Goal: Task Accomplishment & Management: Manage account settings

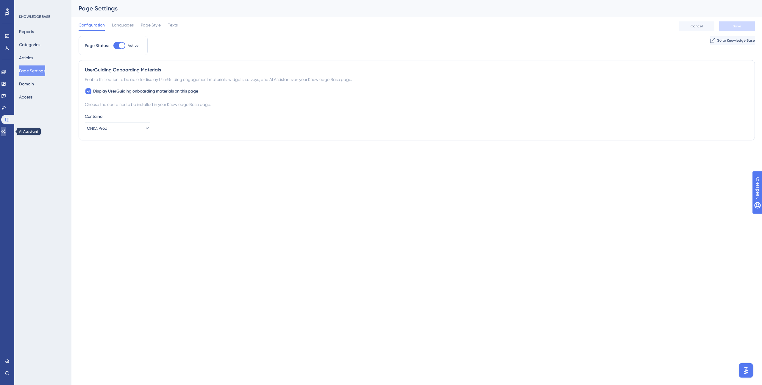
click at [4, 131] on icon at bounding box center [3, 131] width 5 height 5
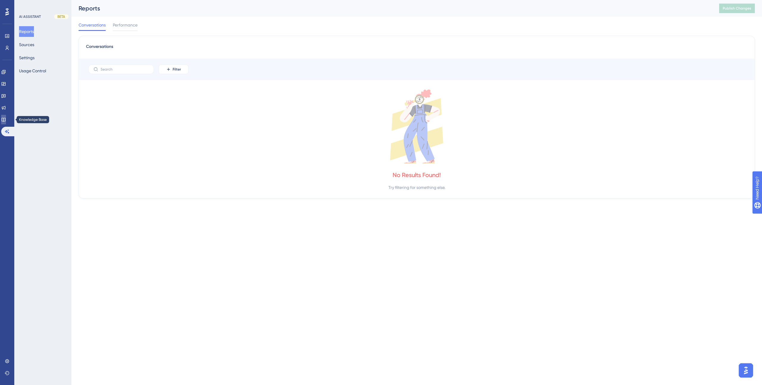
click at [6, 119] on icon at bounding box center [3, 119] width 5 height 5
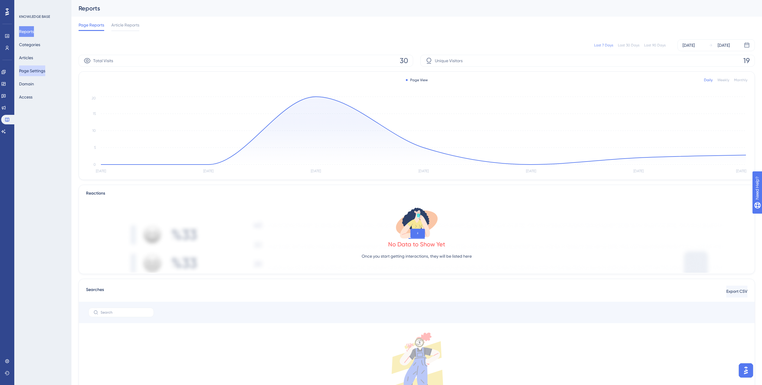
click at [37, 72] on div "✨ Save My Spot!✨" at bounding box center [382, 182] width 762 height 385
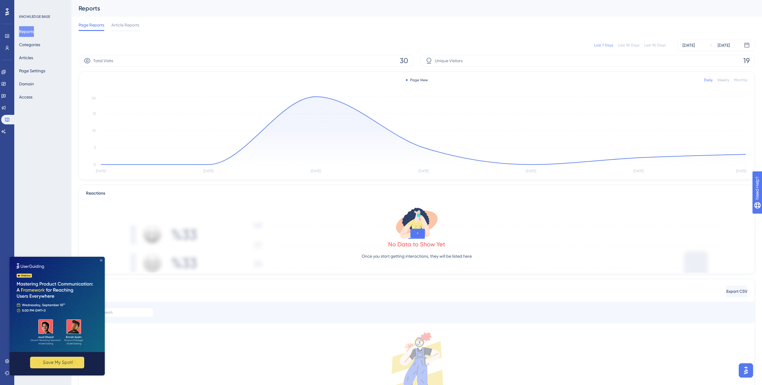
drag, startPoint x: 102, startPoint y: 260, endPoint x: 102, endPoint y: 504, distance: 243.9
click at [102, 245] on icon "Close Preview" at bounding box center [101, 260] width 2 height 2
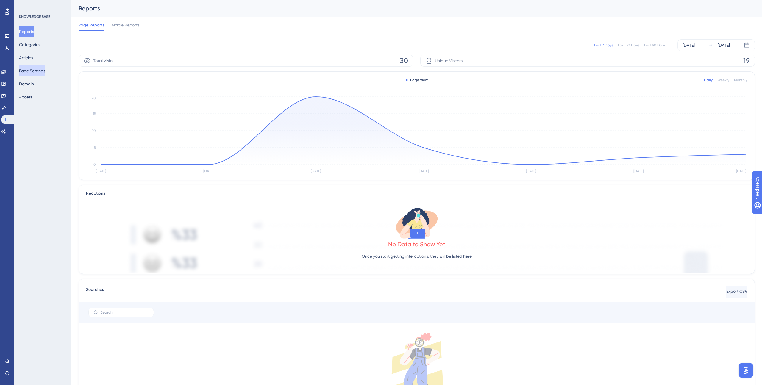
click at [34, 74] on button "Page Settings" at bounding box center [32, 71] width 26 height 11
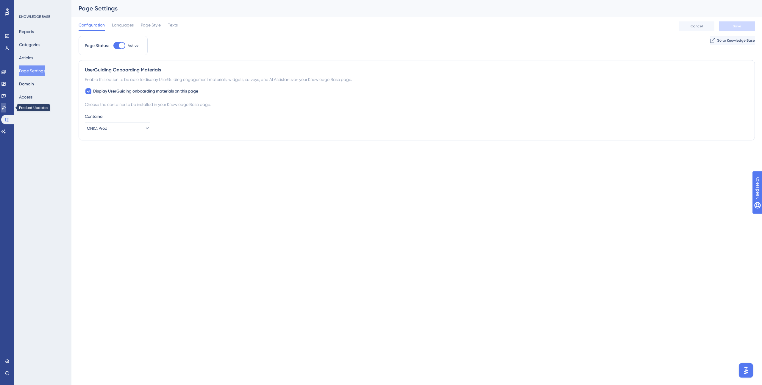
click at [6, 109] on icon at bounding box center [3, 107] width 5 height 5
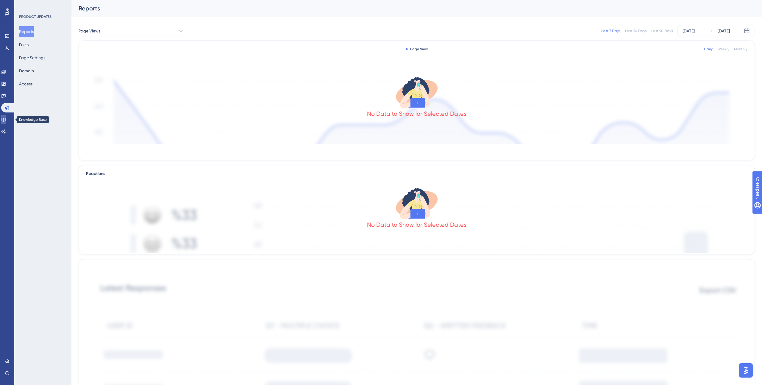
click at [6, 117] on link at bounding box center [3, 120] width 5 height 10
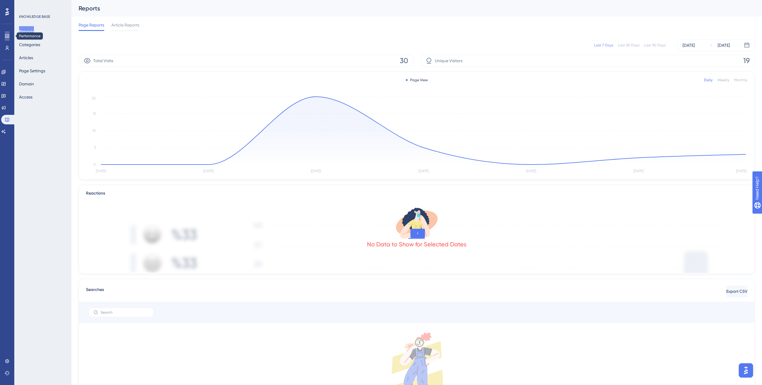
click at [9, 38] on icon at bounding box center [7, 36] width 5 height 5
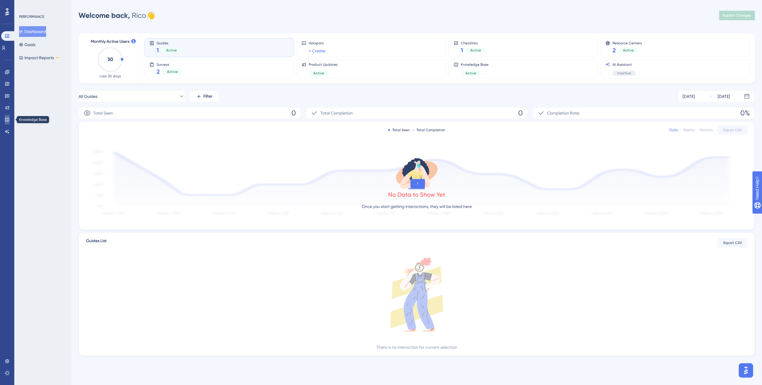
click at [6, 118] on icon at bounding box center [7, 119] width 5 height 5
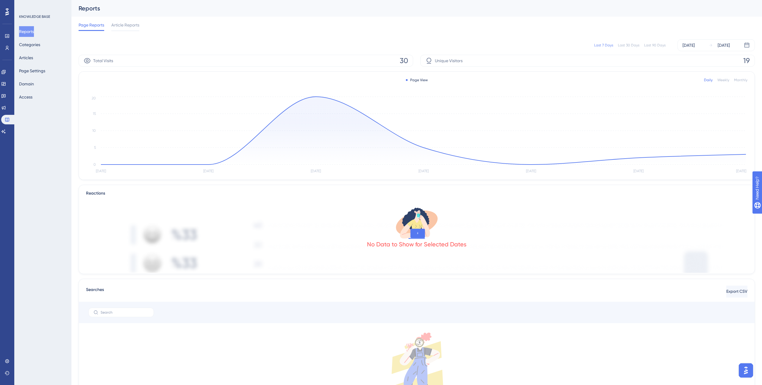
scroll to position [0, 0]
click at [34, 47] on button "Categories" at bounding box center [29, 44] width 21 height 11
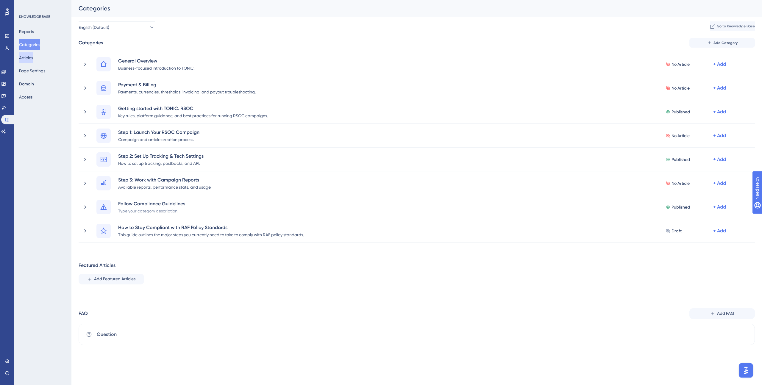
click at [33, 58] on button "Articles" at bounding box center [26, 57] width 14 height 11
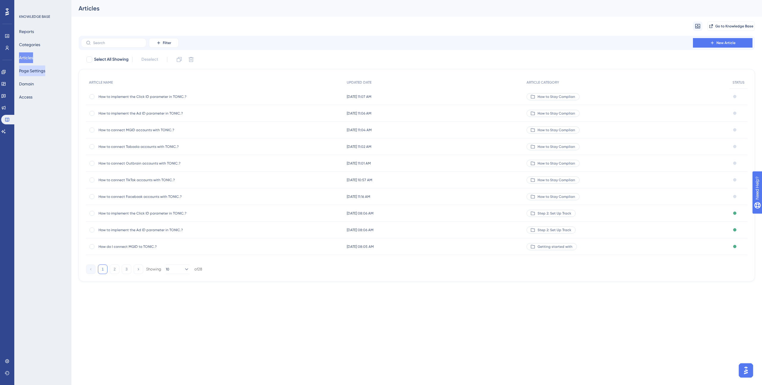
click at [31, 68] on button "Page Settings" at bounding box center [32, 71] width 26 height 11
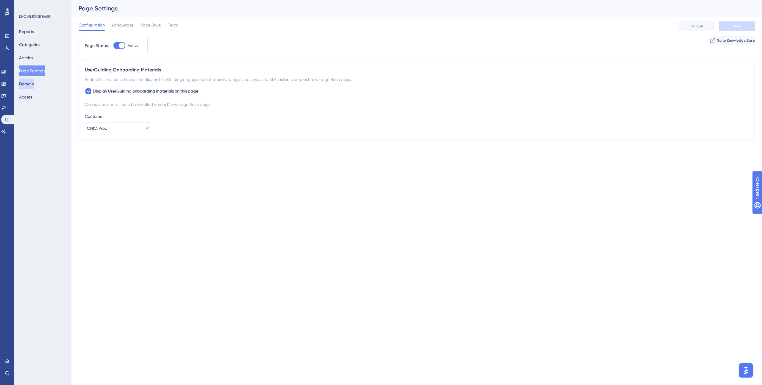
click at [34, 84] on button "Domain" at bounding box center [26, 84] width 15 height 11
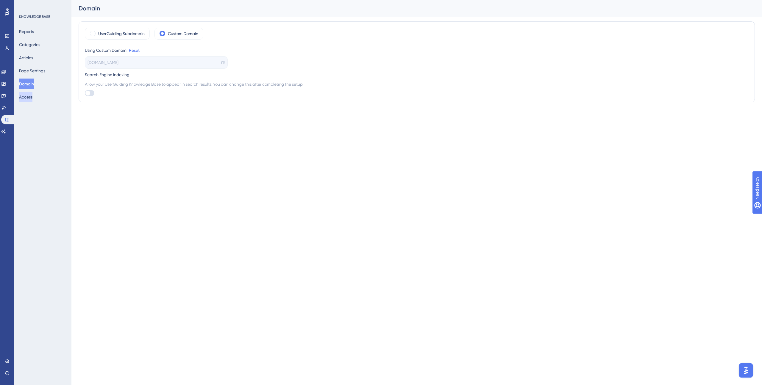
click at [32, 96] on button "Access" at bounding box center [25, 97] width 13 height 11
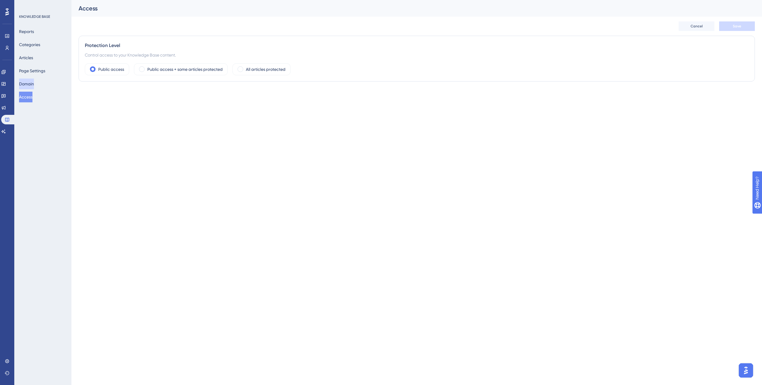
click at [33, 83] on button "Domain" at bounding box center [26, 84] width 15 height 11
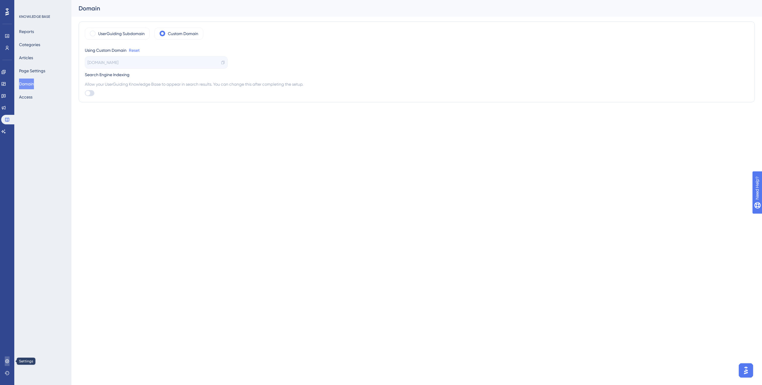
click at [5, 245] on icon at bounding box center [7, 361] width 5 height 5
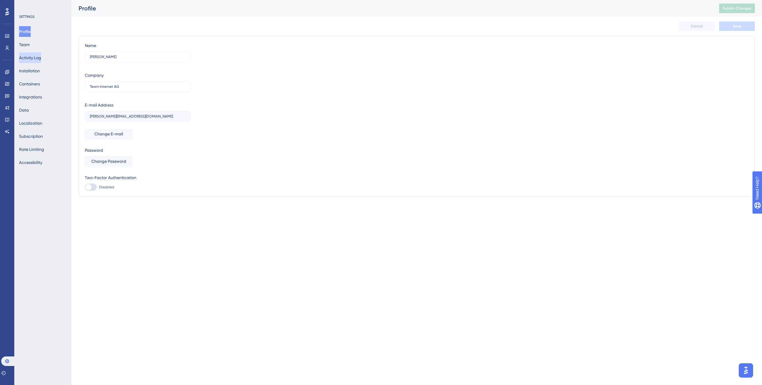
click at [29, 59] on button "Activity Log" at bounding box center [30, 57] width 22 height 11
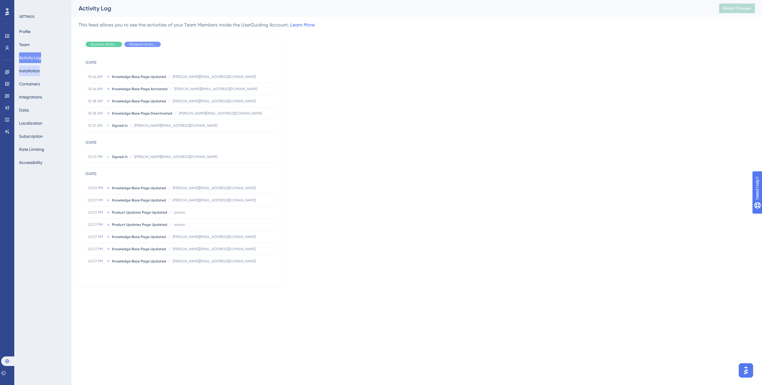
click at [31, 70] on button "Installation" at bounding box center [29, 71] width 21 height 11
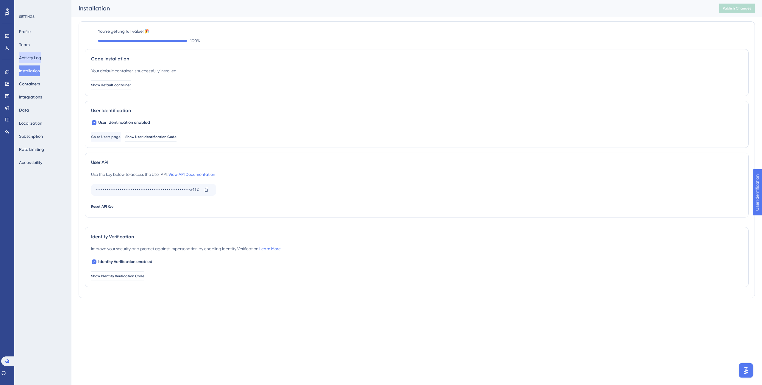
click at [31, 58] on button "Activity Log" at bounding box center [30, 57] width 22 height 11
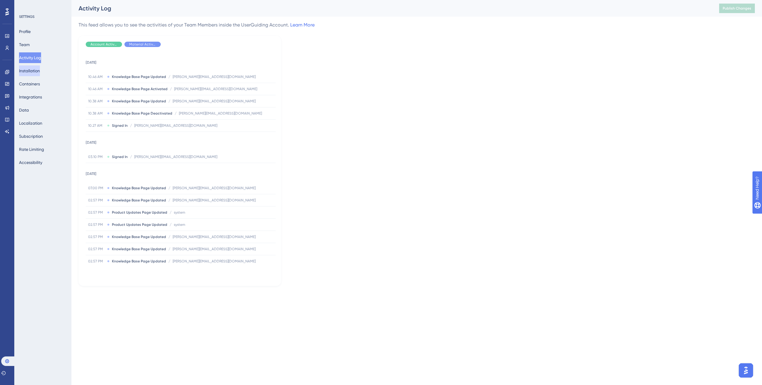
click at [30, 70] on button "Installation" at bounding box center [29, 71] width 21 height 11
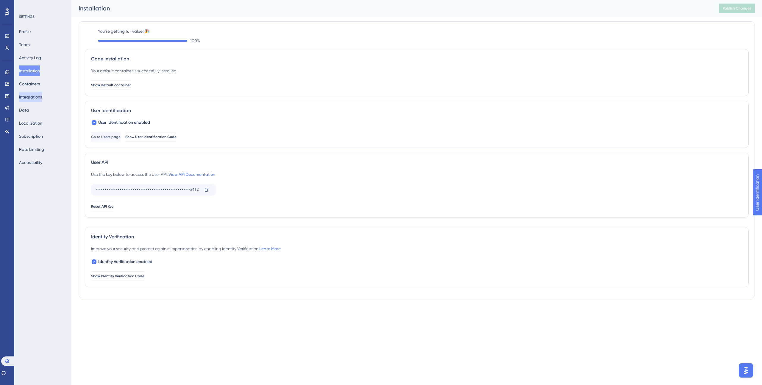
click at [30, 96] on button "Integrations" at bounding box center [30, 97] width 23 height 11
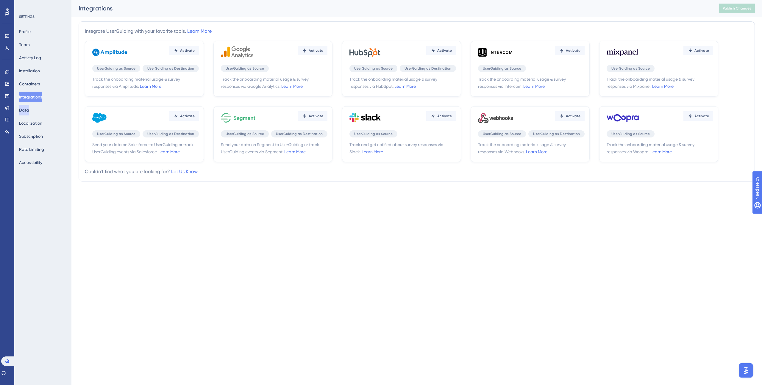
click at [29, 109] on button "Data" at bounding box center [24, 110] width 10 height 11
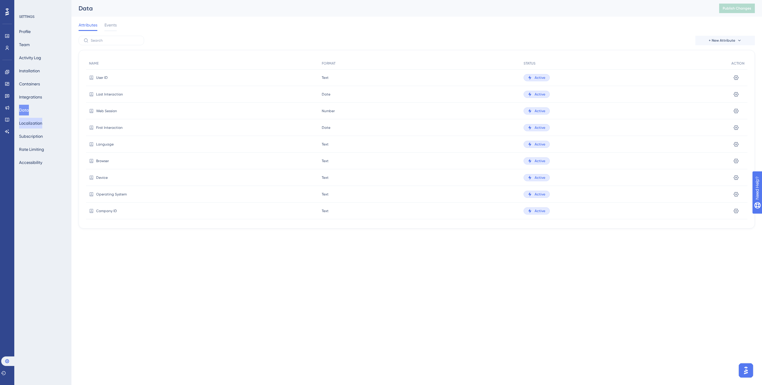
click at [31, 121] on button "Localization" at bounding box center [30, 123] width 23 height 11
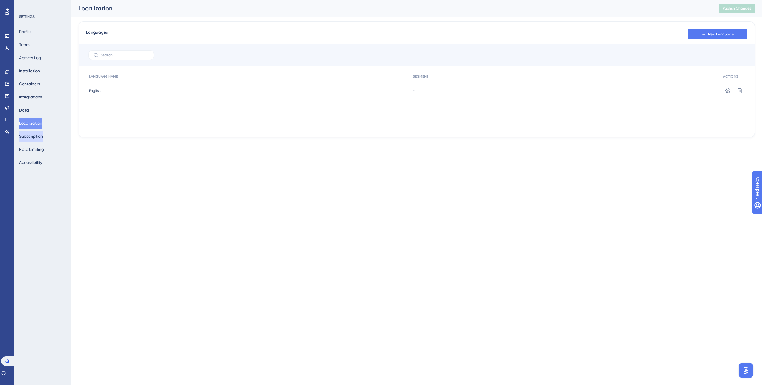
click at [28, 135] on button "Subscription" at bounding box center [31, 136] width 24 height 11
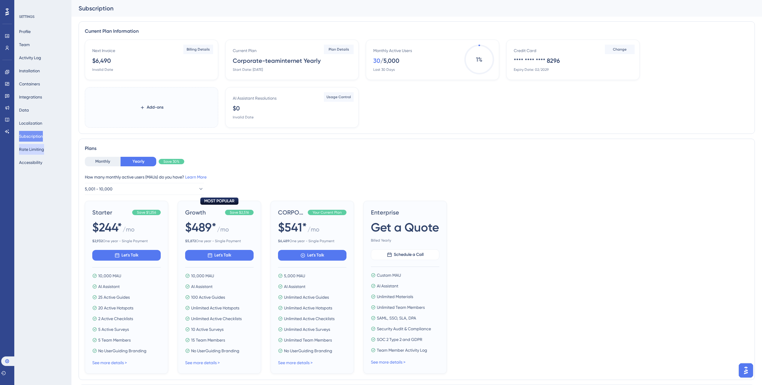
click at [25, 148] on button "Rate Limiting" at bounding box center [31, 149] width 25 height 11
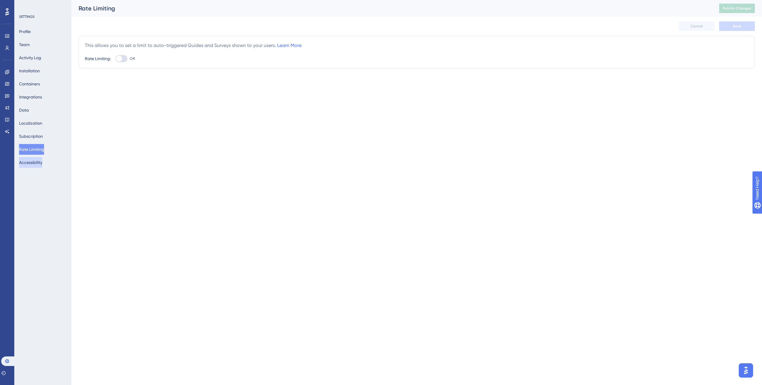
click at [27, 163] on button "Accessibility" at bounding box center [30, 162] width 23 height 11
click at [5, 10] on icon at bounding box center [7, 12] width 4 height 8
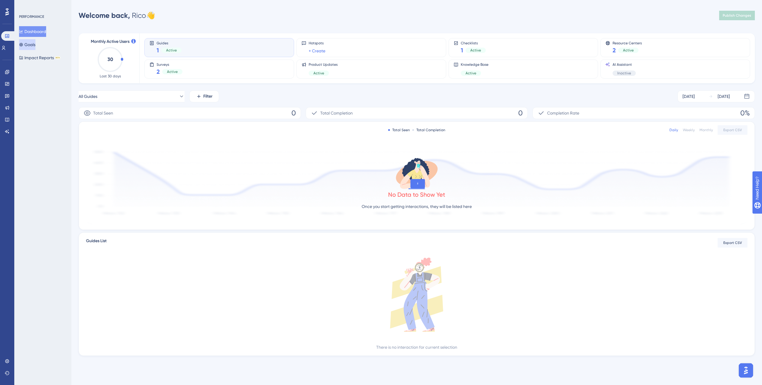
click at [35, 44] on button "Goals" at bounding box center [27, 44] width 16 height 11
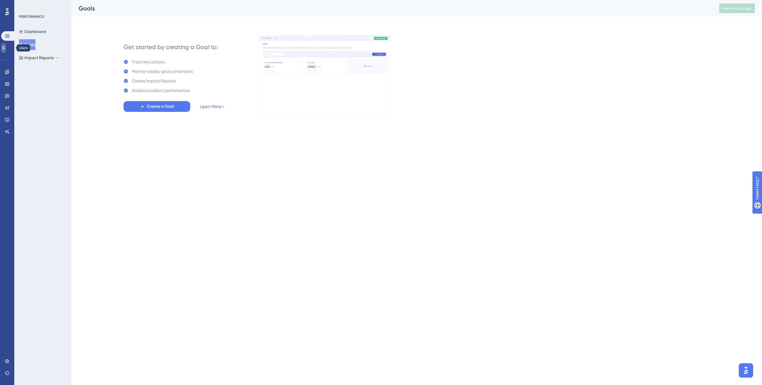
click at [6, 47] on link at bounding box center [3, 48] width 5 height 10
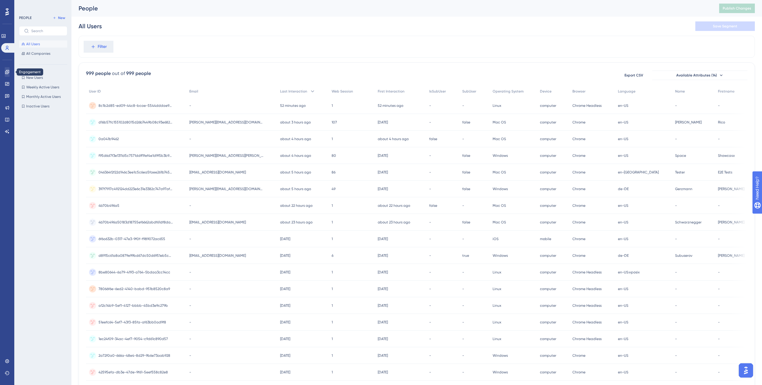
scroll to position [0, 0]
click at [7, 74] on icon at bounding box center [7, 72] width 4 height 4
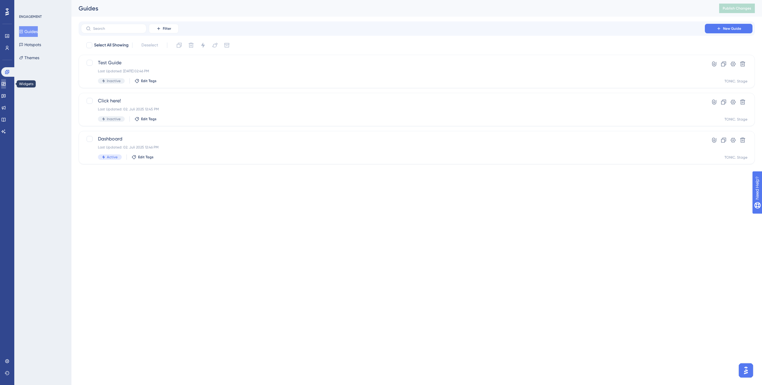
click at [5, 84] on icon at bounding box center [3, 84] width 4 height 4
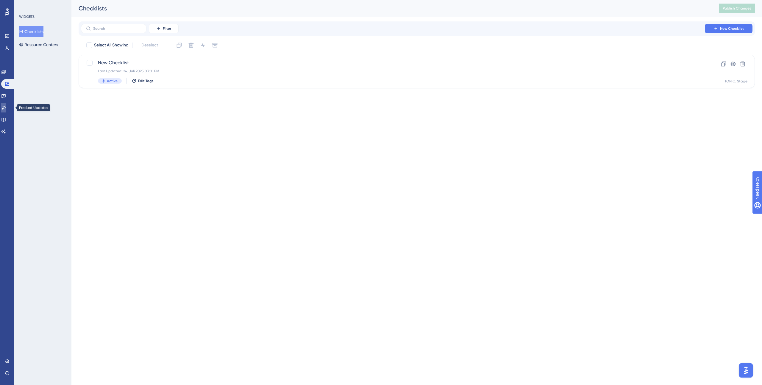
click at [6, 107] on icon at bounding box center [3, 107] width 5 height 5
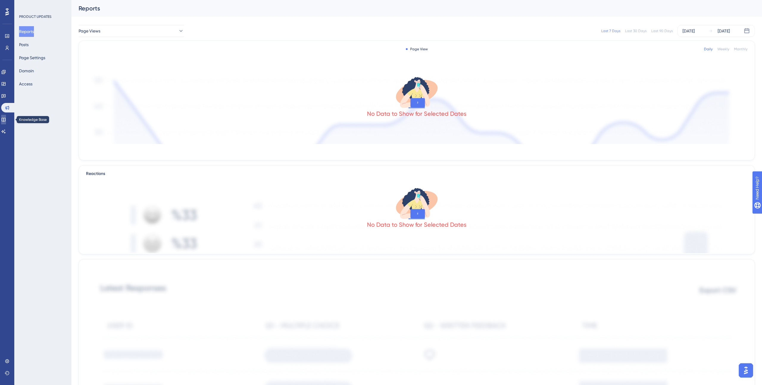
click at [5, 119] on icon at bounding box center [3, 120] width 4 height 4
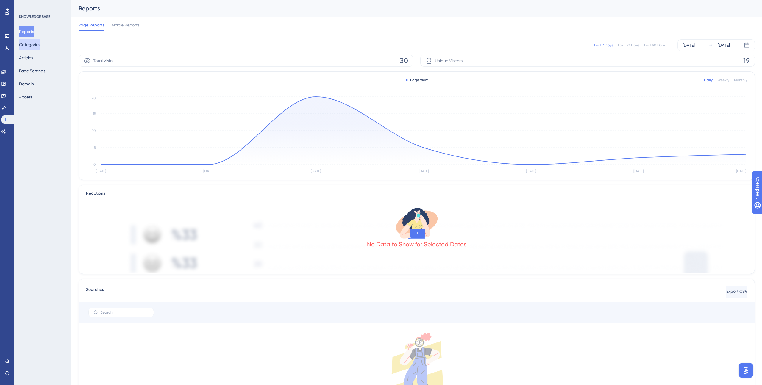
click at [30, 46] on button "Categories" at bounding box center [29, 44] width 21 height 11
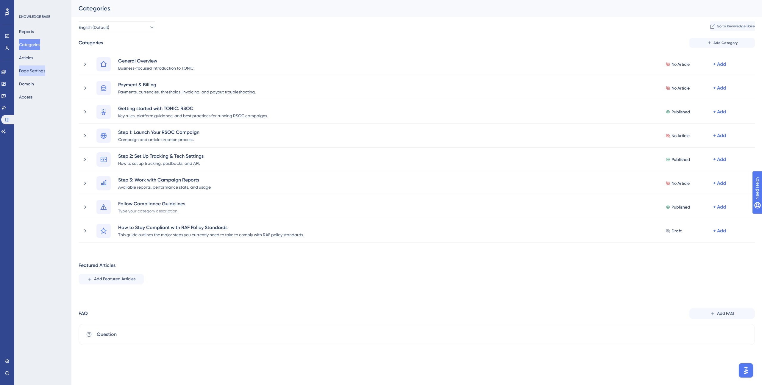
click at [29, 75] on button "Page Settings" at bounding box center [32, 71] width 26 height 11
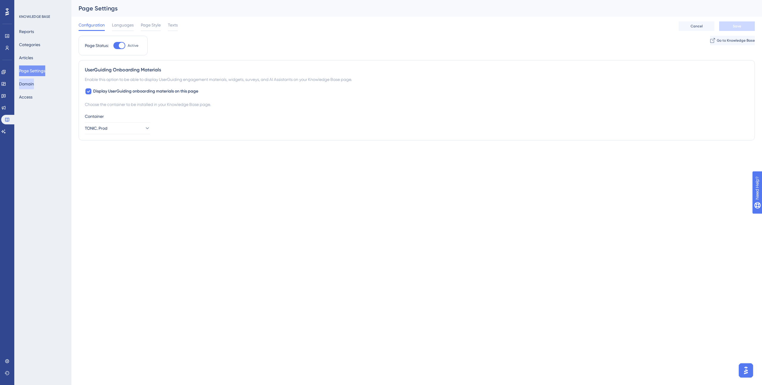
click at [28, 83] on button "Domain" at bounding box center [26, 84] width 15 height 11
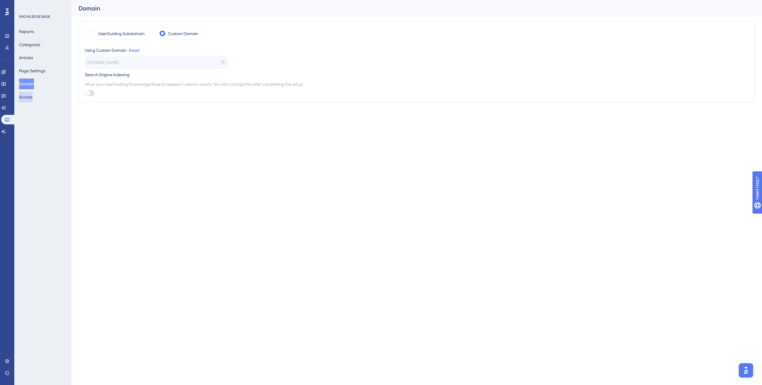
click at [29, 95] on button "Access" at bounding box center [25, 97] width 13 height 11
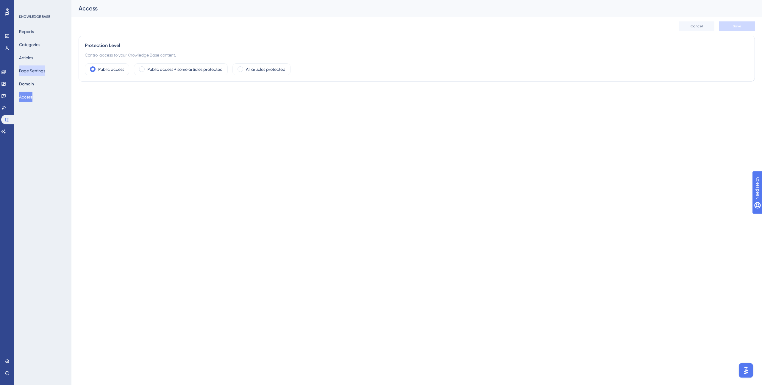
click at [32, 74] on button "Page Settings" at bounding box center [32, 71] width 26 height 11
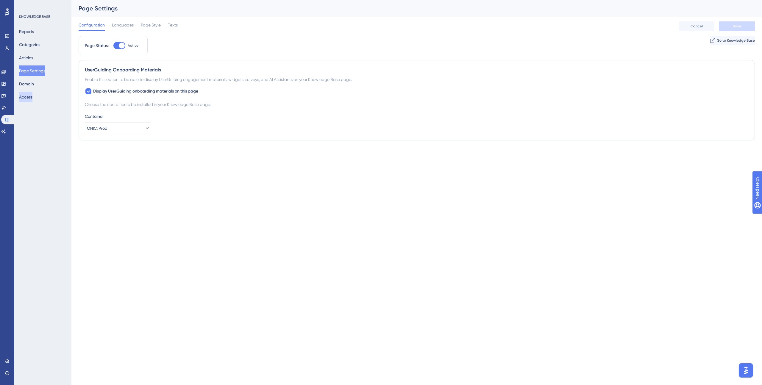
click at [30, 97] on button "Access" at bounding box center [25, 97] width 13 height 11
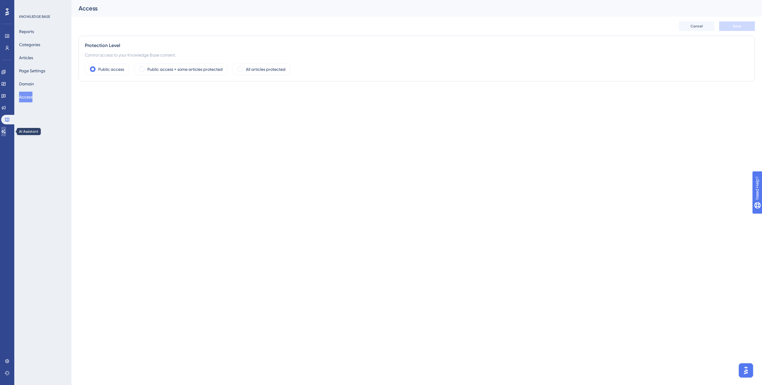
click at [6, 134] on link at bounding box center [3, 132] width 5 height 10
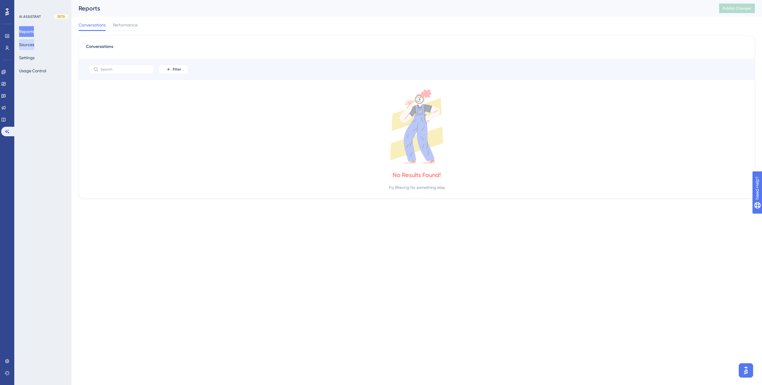
click at [28, 44] on button "Sources" at bounding box center [26, 44] width 15 height 11
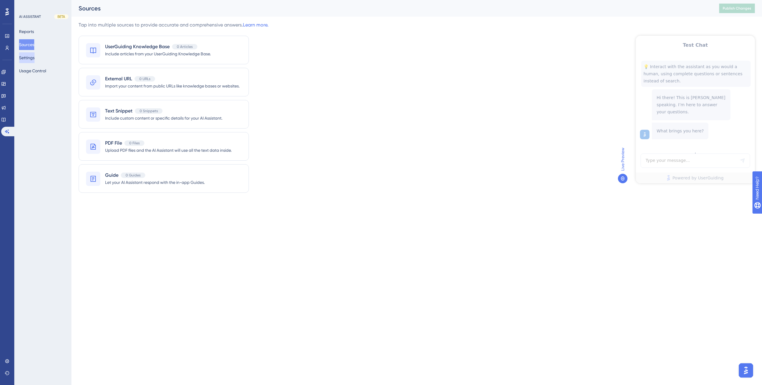
click at [28, 57] on button "Settings" at bounding box center [26, 57] width 15 height 11
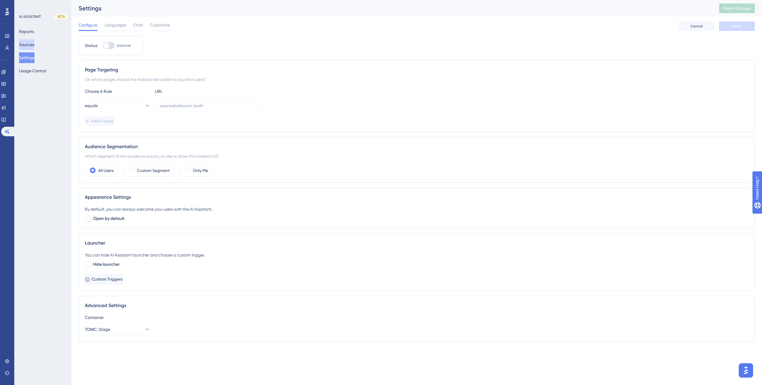
click at [29, 48] on button "Sources" at bounding box center [26, 44] width 15 height 11
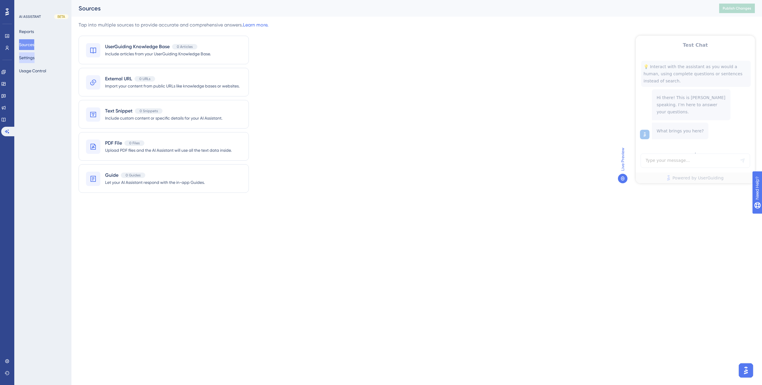
click at [33, 58] on button "Settings" at bounding box center [26, 57] width 15 height 11
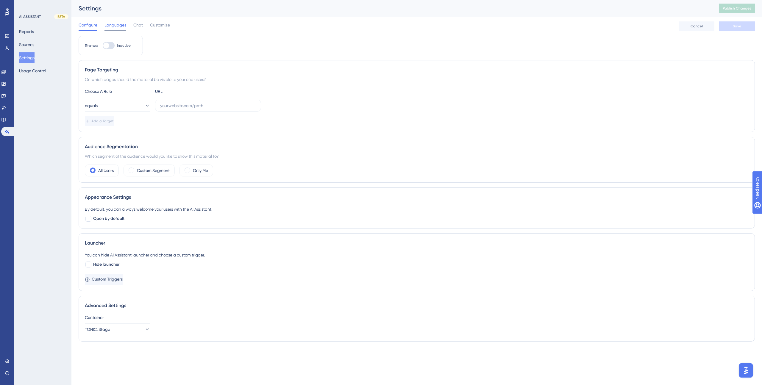
click at [112, 27] on span "Languages" at bounding box center [116, 24] width 22 height 7
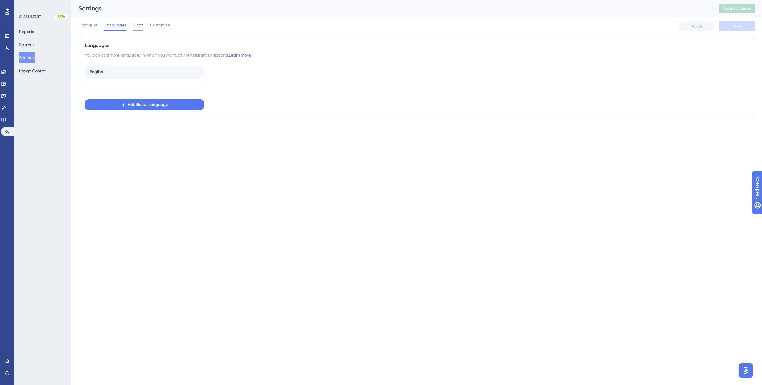
click at [137, 27] on span "Chat" at bounding box center [138, 24] width 10 height 7
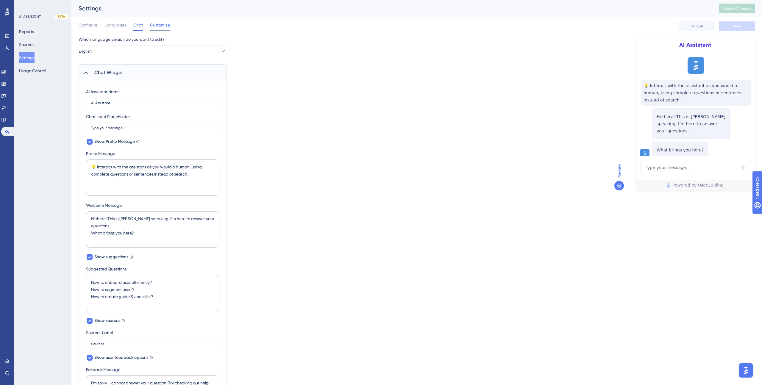
click at [159, 28] on span "Customize" at bounding box center [160, 24] width 20 height 7
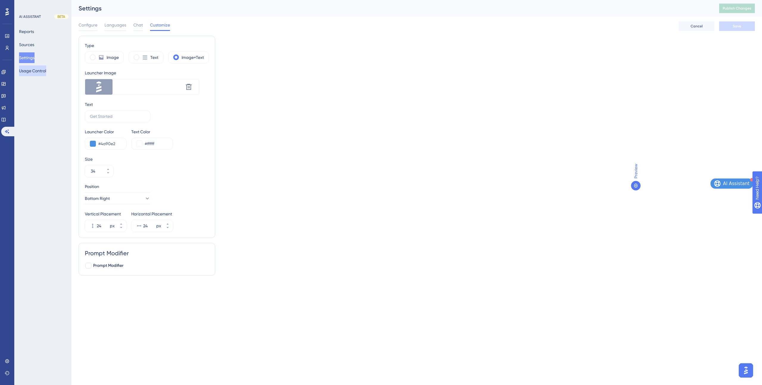
click at [45, 69] on button "Usage Control" at bounding box center [32, 71] width 27 height 11
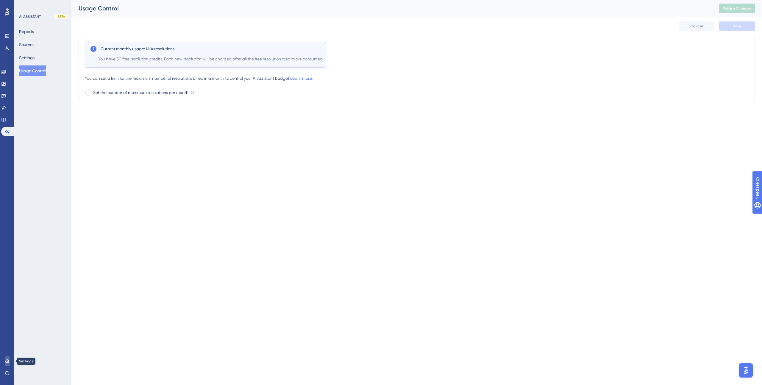
click at [6, 245] on icon at bounding box center [7, 361] width 4 height 4
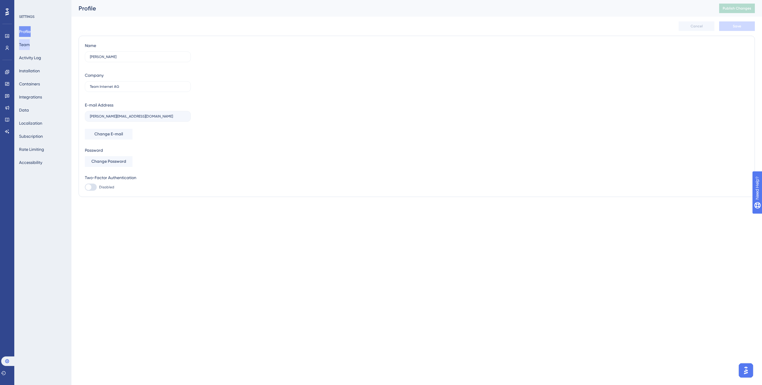
click at [30, 43] on button "Team" at bounding box center [24, 44] width 11 height 11
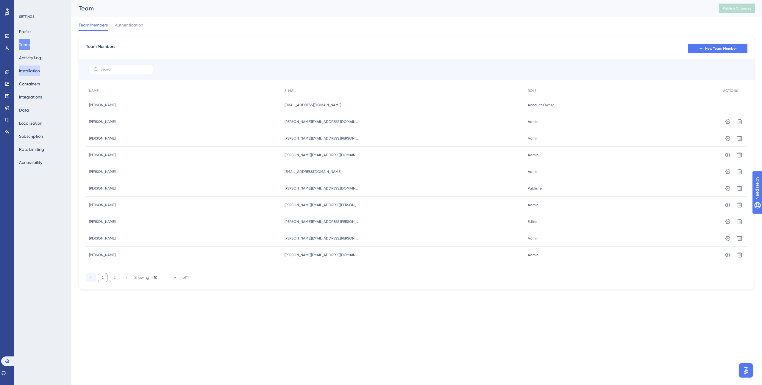
click at [30, 74] on button "Installation" at bounding box center [29, 71] width 21 height 11
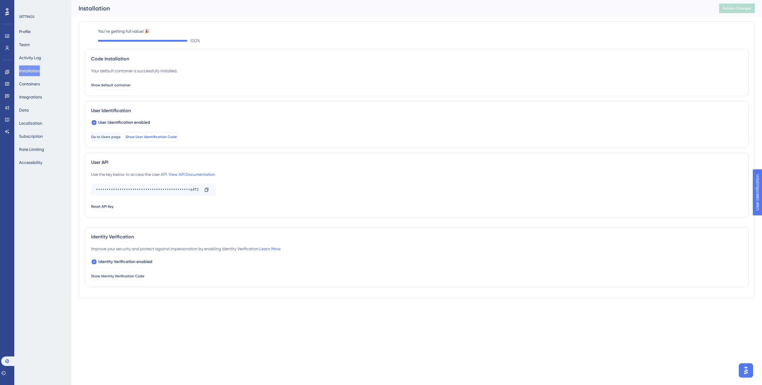
click at [165, 138] on span "Show User Identification Code" at bounding box center [151, 137] width 51 height 5
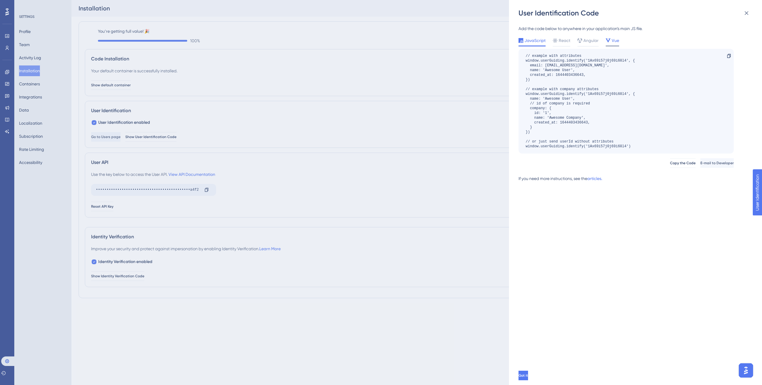
click at [450, 40] on span "Vue" at bounding box center [615, 40] width 7 height 7
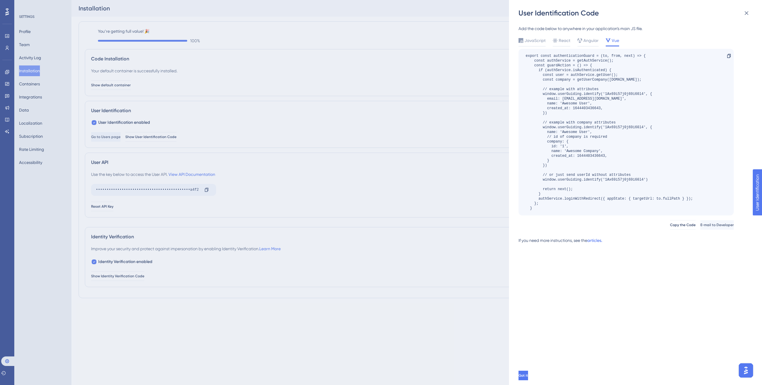
click at [450, 240] on link "articles." at bounding box center [595, 243] width 15 height 12
click at [450, 66] on div at bounding box center [609, 132] width 167 height 157
click at [450, 41] on span "JavaScript" at bounding box center [535, 40] width 21 height 7
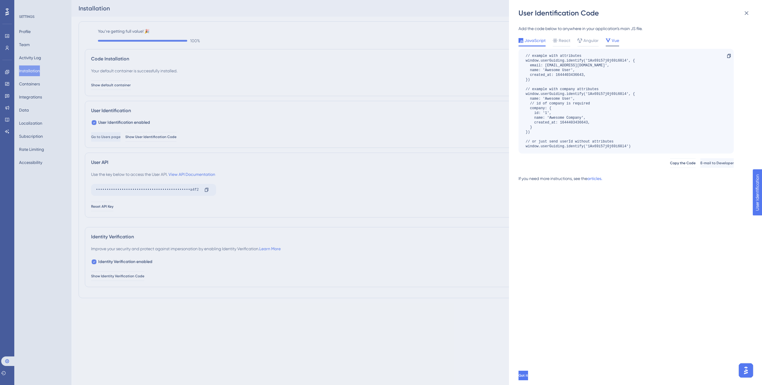
click at [450, 42] on span "Vue" at bounding box center [615, 40] width 7 height 7
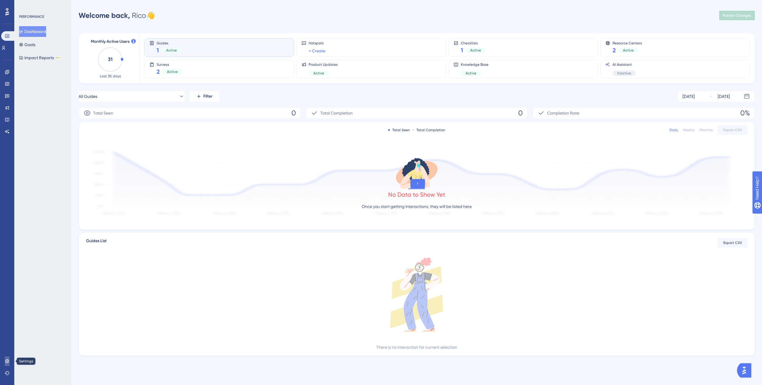
click at [10, 362] on link at bounding box center [7, 362] width 5 height 10
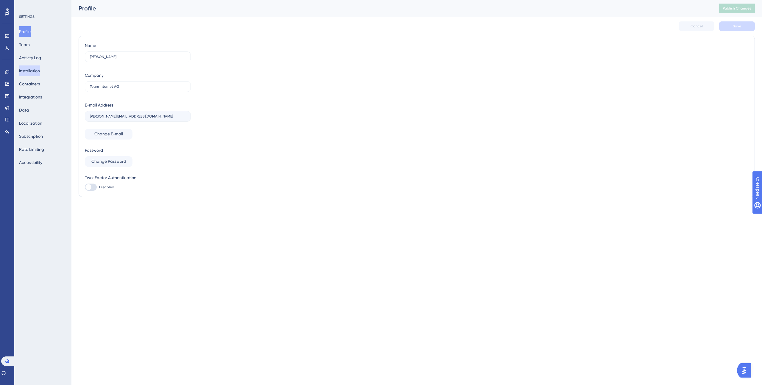
click at [33, 72] on button "Installation" at bounding box center [29, 71] width 21 height 11
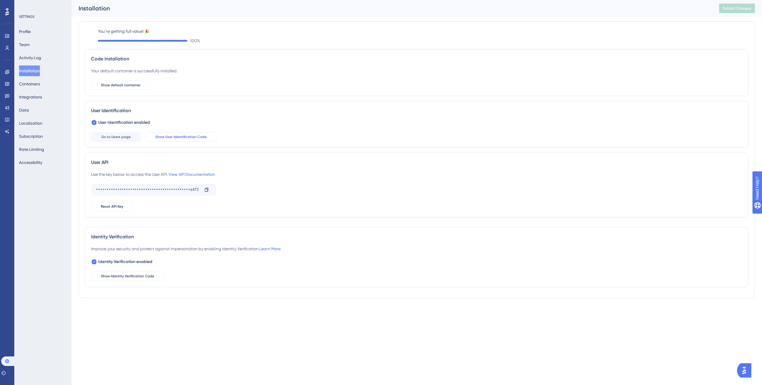
click at [178, 138] on span "Show User Identification Code" at bounding box center [180, 137] width 51 height 5
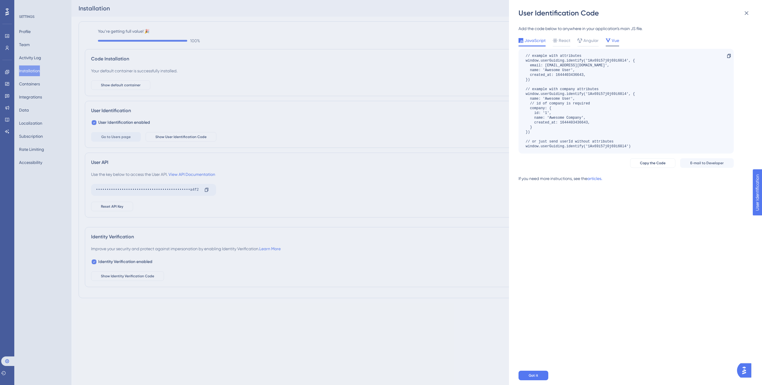
click at [615, 41] on span "Vue" at bounding box center [615, 40] width 7 height 7
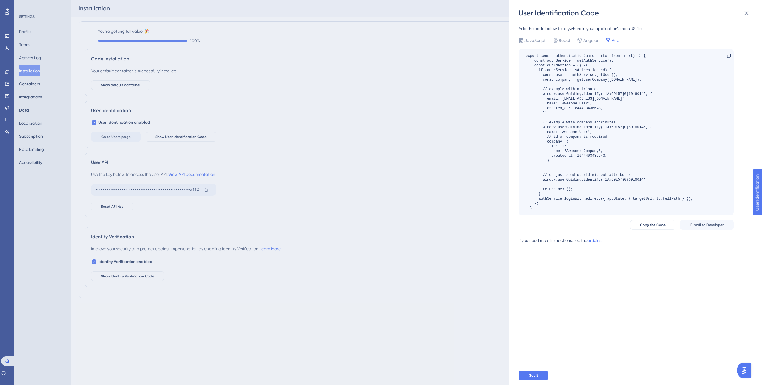
click at [465, 75] on div "User Identification Code Add the code below to anywhere in your application’s m…" at bounding box center [381, 192] width 762 height 385
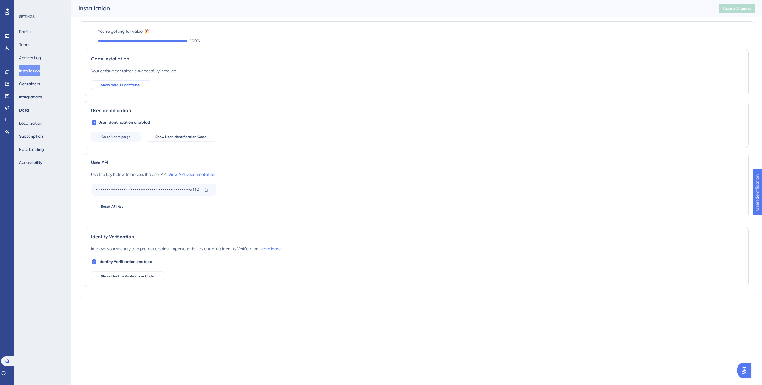
click at [127, 84] on span "Show default container" at bounding box center [121, 85] width 40 height 5
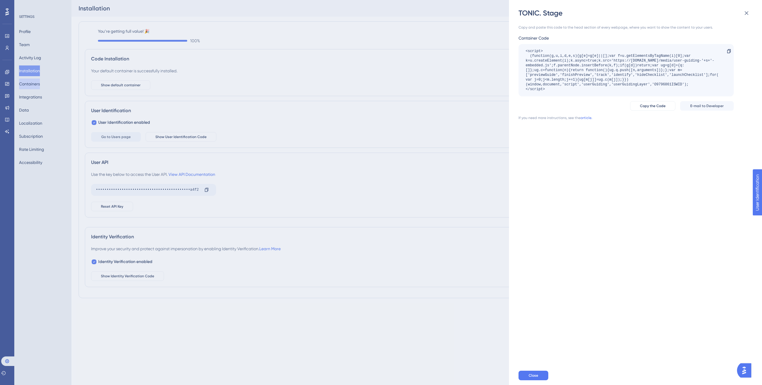
drag, startPoint x: 38, startPoint y: 83, endPoint x: 35, endPoint y: 83, distance: 3.6
click at [38, 83] on div "TONIC. Stage Copy and paste this code to the head section of every webpage, whe…" at bounding box center [381, 192] width 762 height 385
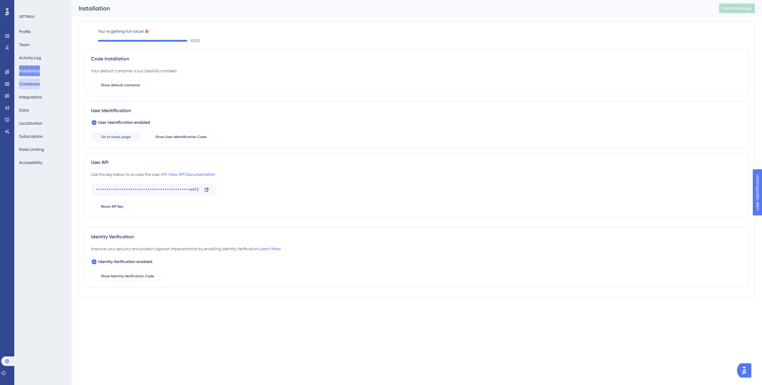
click at [35, 83] on button "Containers" at bounding box center [29, 84] width 21 height 11
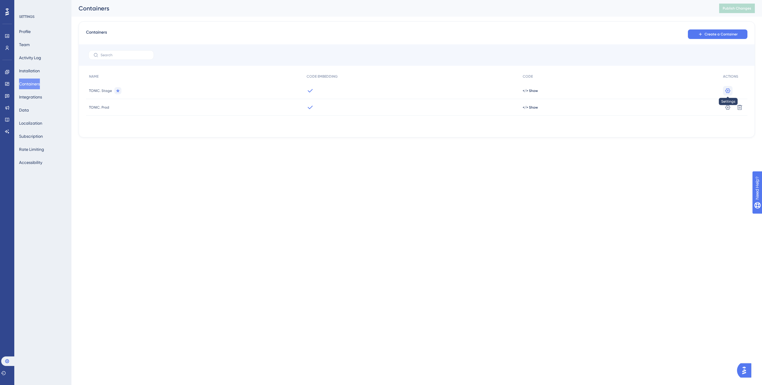
click at [728, 92] on icon at bounding box center [728, 90] width 5 height 5
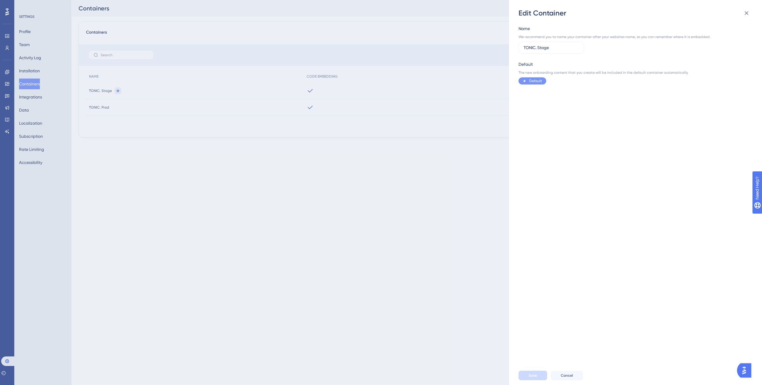
click at [448, 172] on div "Edit Container Name We recommend you to name your container after your websites…" at bounding box center [381, 192] width 762 height 385
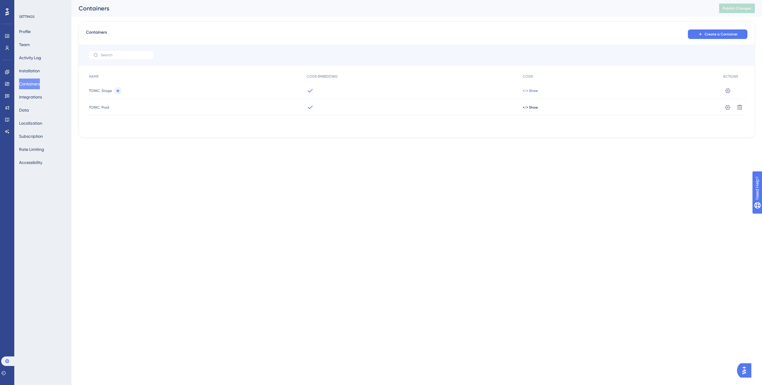
click at [532, 90] on span "</> Show" at bounding box center [530, 90] width 15 height 5
